Goal: Information Seeking & Learning: Learn about a topic

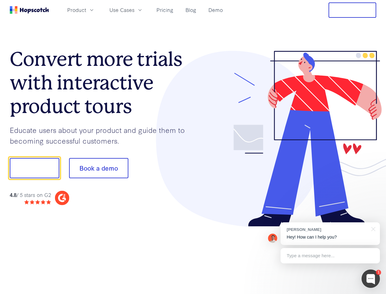
click at [193, 147] on div at bounding box center [285, 139] width 184 height 176
click at [86, 10] on span "Product" at bounding box center [76, 10] width 19 height 8
click at [135, 10] on span "Use Cases" at bounding box center [122, 10] width 25 height 8
click at [353, 10] on button "Free Trial" at bounding box center [353, 9] width 48 height 15
click at [34, 168] on button "Show me!" at bounding box center [35, 168] width 50 height 20
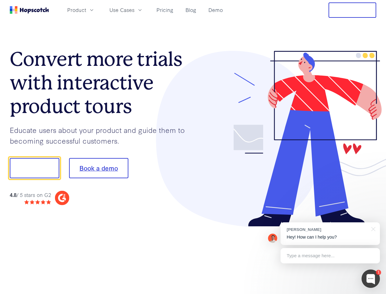
click at [99, 168] on button "Book a demo" at bounding box center [98, 168] width 59 height 20
click at [371, 278] on div at bounding box center [371, 278] width 18 height 18
click at [330, 233] on div "[PERSON_NAME] Hey! How can I help you?" at bounding box center [330, 233] width 99 height 23
click at [373, 228] on div at bounding box center [323, 208] width 115 height 122
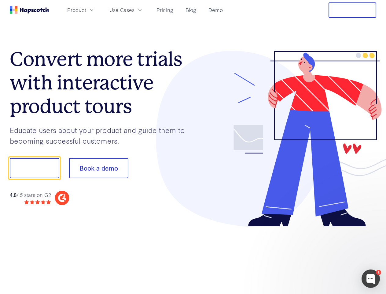
click at [330, 255] on div at bounding box center [323, 208] width 115 height 122
